Goal: Transaction & Acquisition: Obtain resource

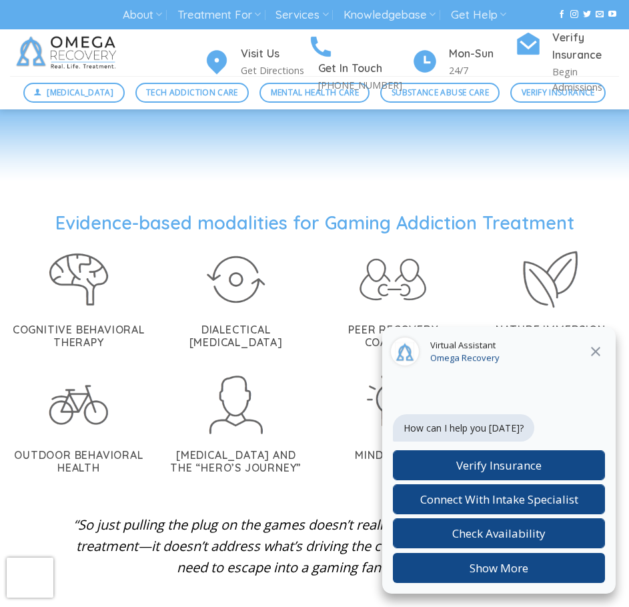
scroll to position [2973, 0]
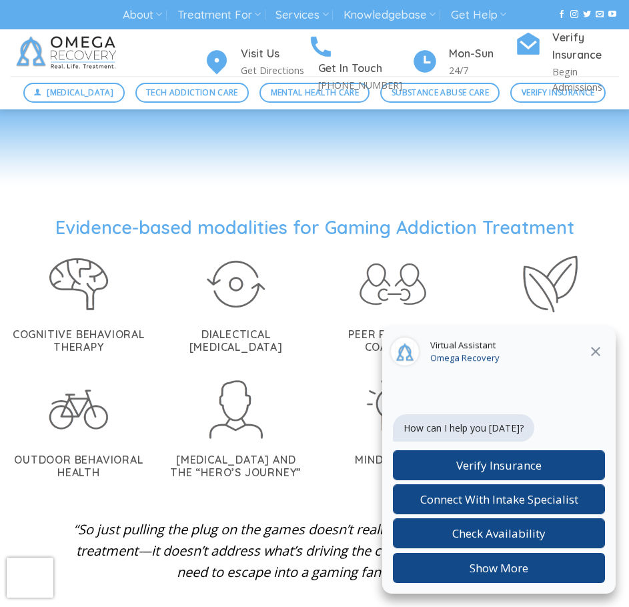
click at [584, 353] on button at bounding box center [595, 351] width 24 height 17
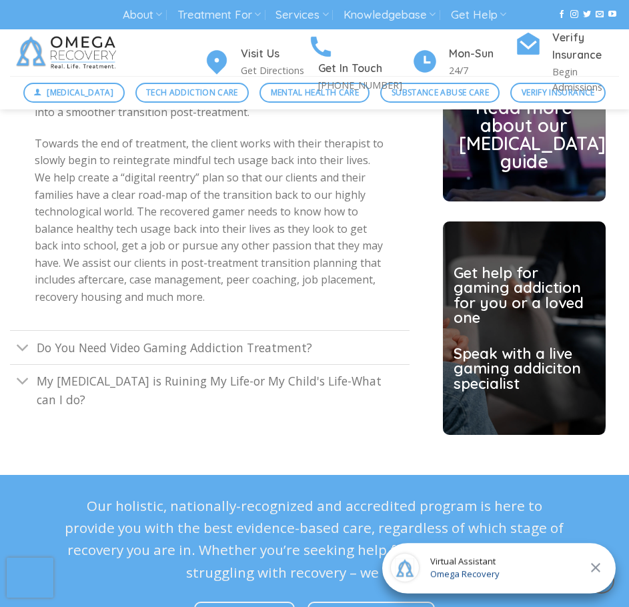
scroll to position [3845, 0]
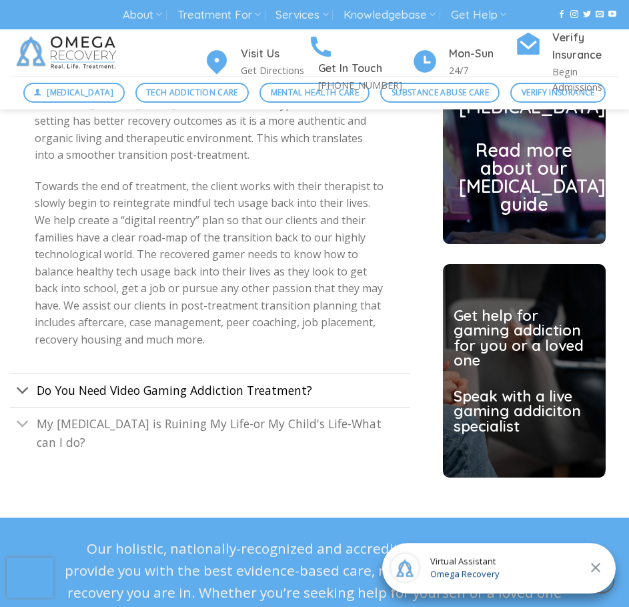
click at [257, 382] on span "Do You Need Video Gaming Addiction Treatment?" at bounding box center [174, 390] width 275 height 16
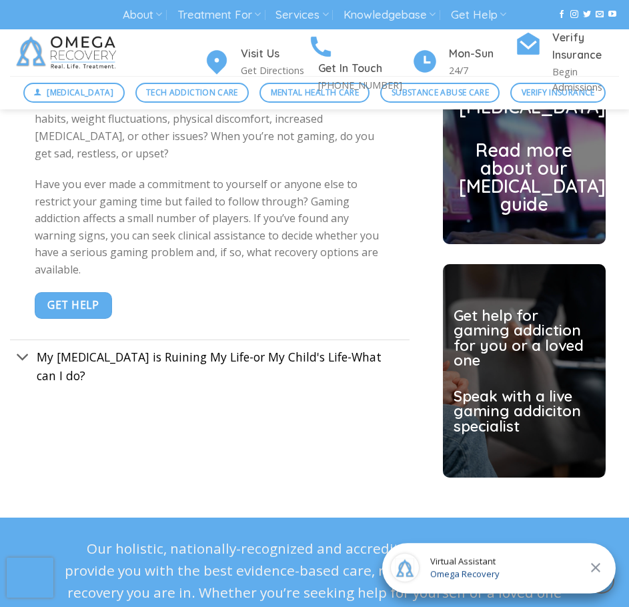
click at [217, 381] on link "My [MEDICAL_DATA] is Ruining My Life-or My Child's Life-What can I do?" at bounding box center [209, 365] width 399 height 52
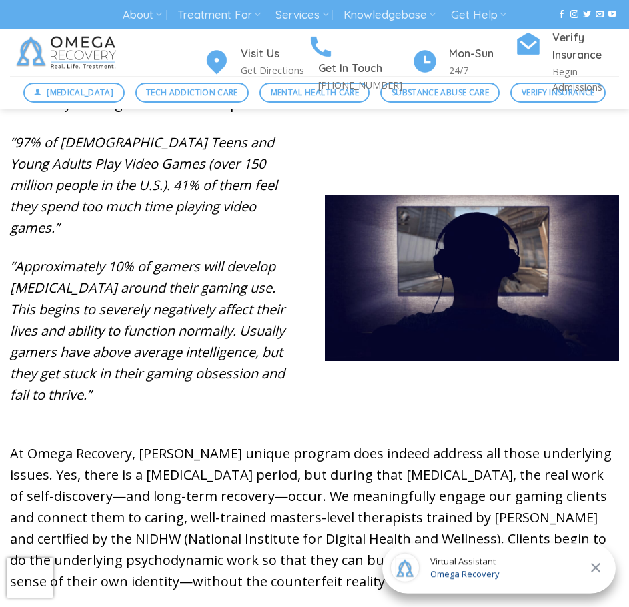
scroll to position [779, 0]
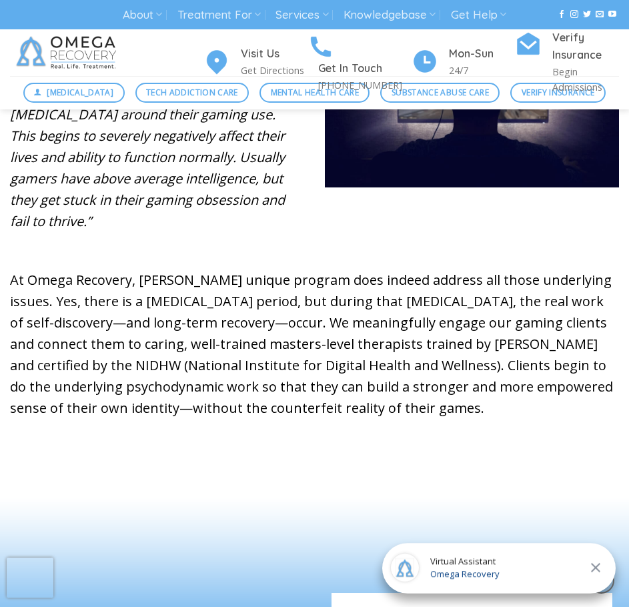
drag, startPoint x: 95, startPoint y: 345, endPoint x: 56, endPoint y: 339, distance: 39.1
click at [49, 341] on p "At Omega Recovery, [PERSON_NAME] unique program does indeed address all those u…" at bounding box center [314, 343] width 609 height 149
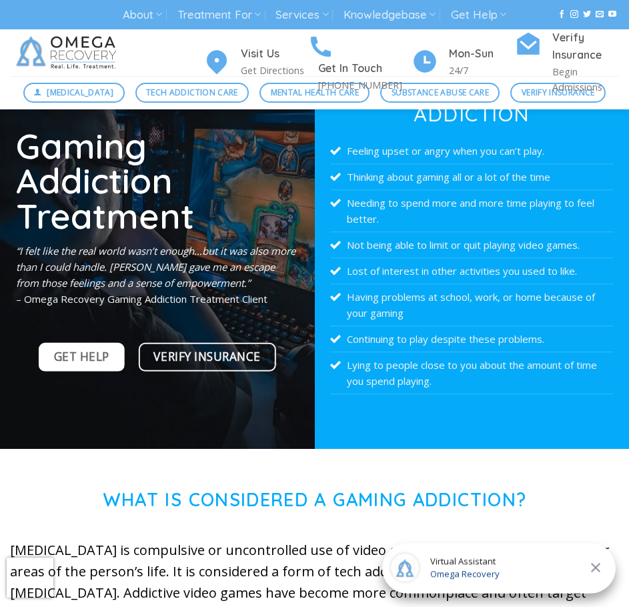
scroll to position [0, 0]
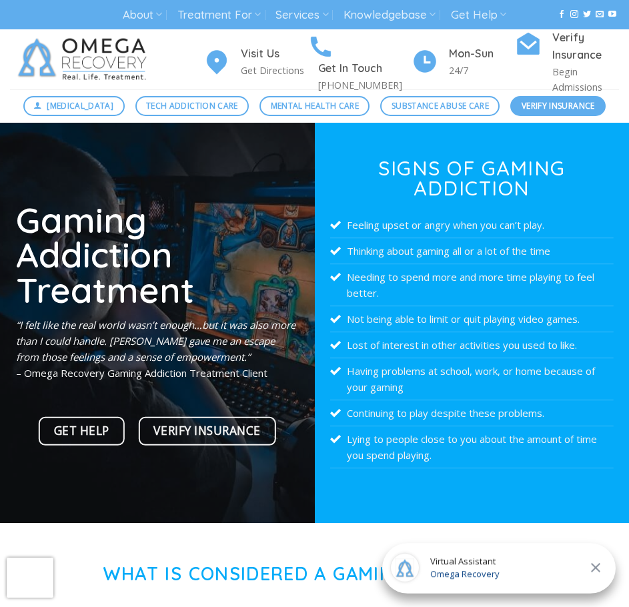
click at [565, 107] on span "Verify Insurance" at bounding box center [557, 105] width 73 height 13
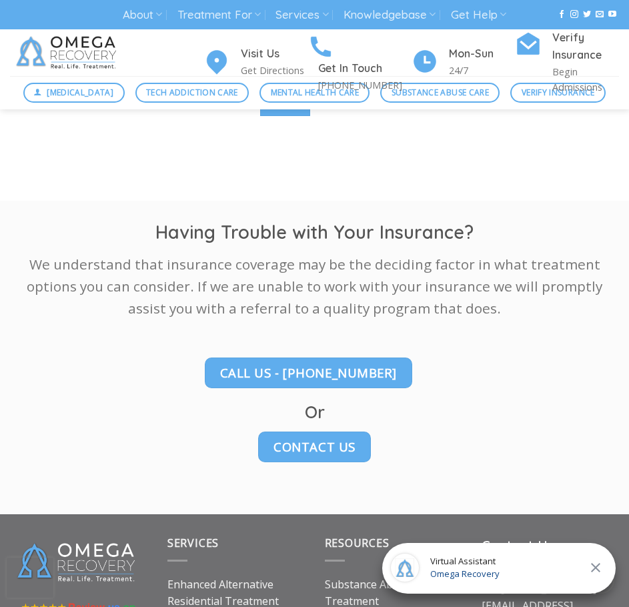
scroll to position [1667, 0]
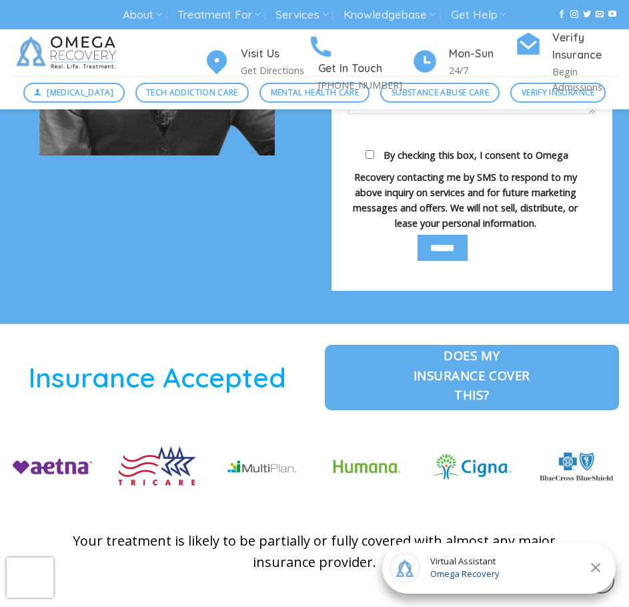
scroll to position [1933, 0]
